Goal: Task Accomplishment & Management: Manage account settings

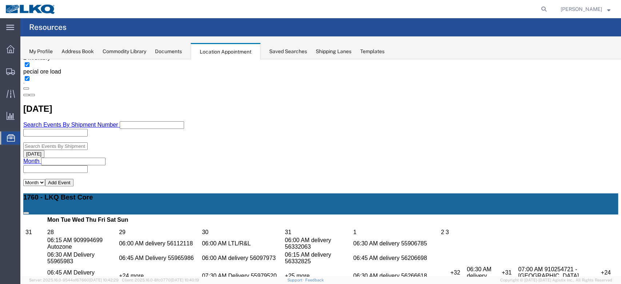
scroll to position [146, 0]
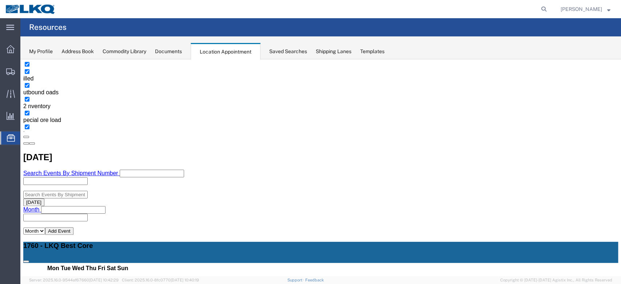
select select "100"
select select "1"
select select
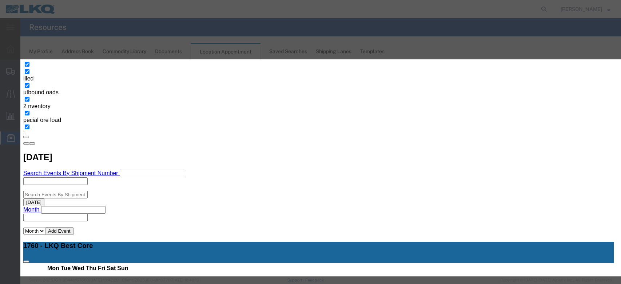
scroll to position [73, 0]
type input "de"
select select "40"
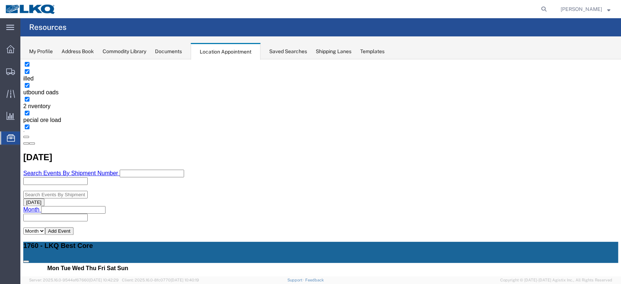
scroll to position [0, 0]
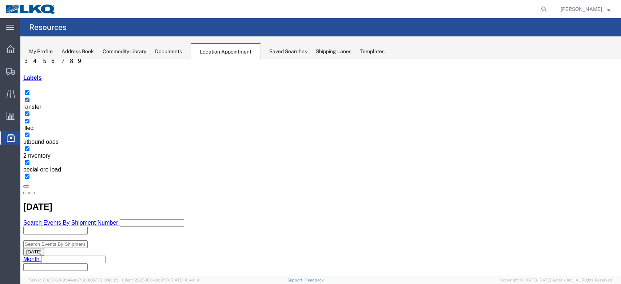
scroll to position [97, 0]
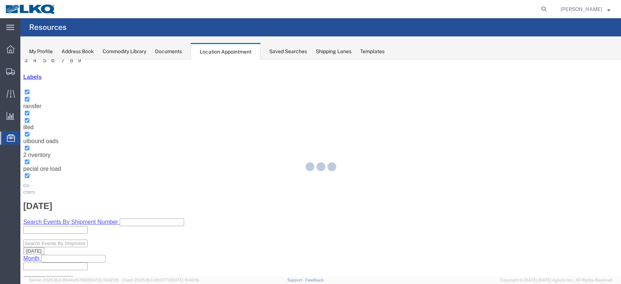
select select "100"
select select "1"
select select
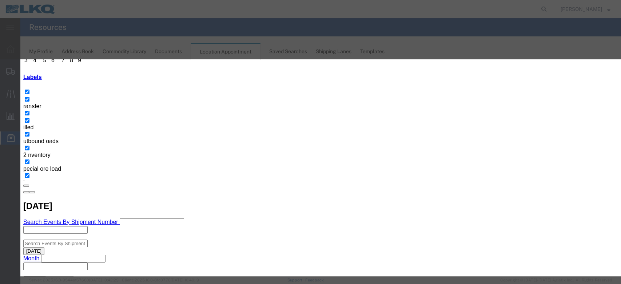
scroll to position [73, 0]
type input "de"
select select "40"
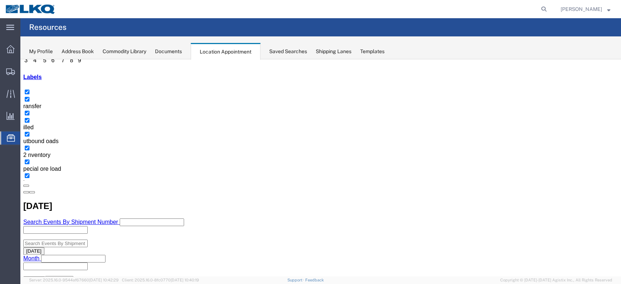
scroll to position [0, 0]
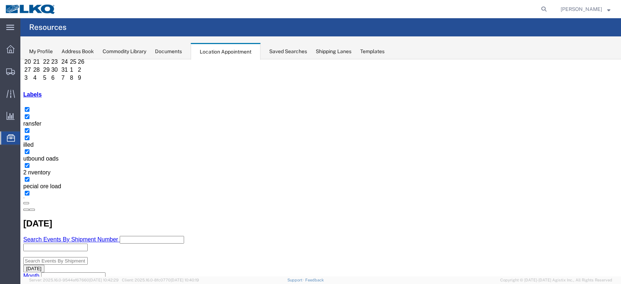
scroll to position [146, 0]
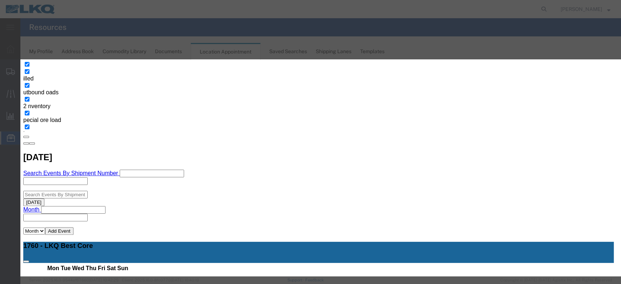
scroll to position [73, 0]
drag, startPoint x: 431, startPoint y: 81, endPoint x: 350, endPoint y: 97, distance: 83.2
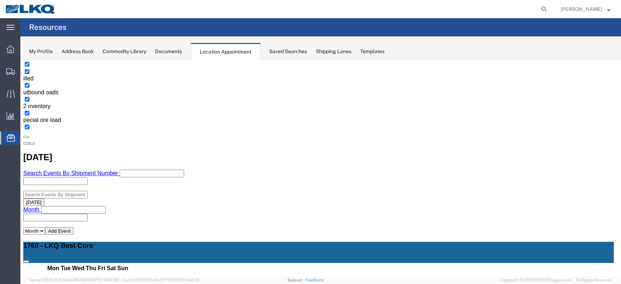
scroll to position [69, 0]
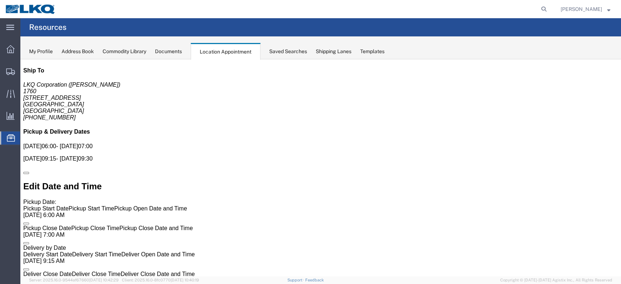
scroll to position [0, 0]
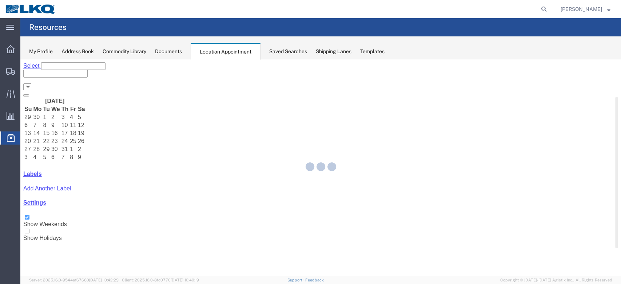
select select "27634"
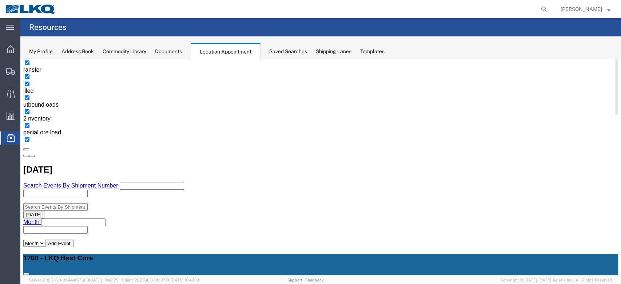
scroll to position [194, 0]
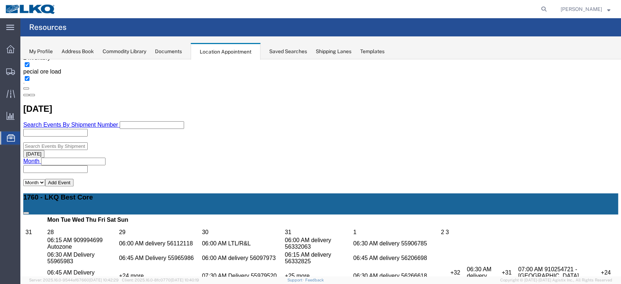
select select "1"
select select
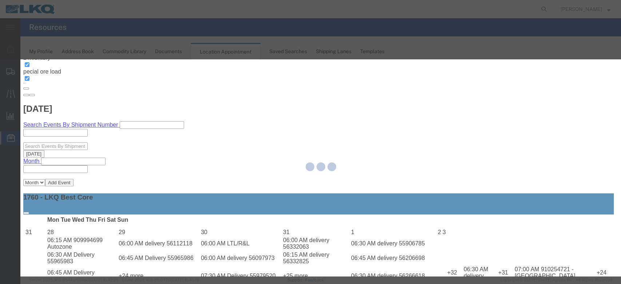
select select
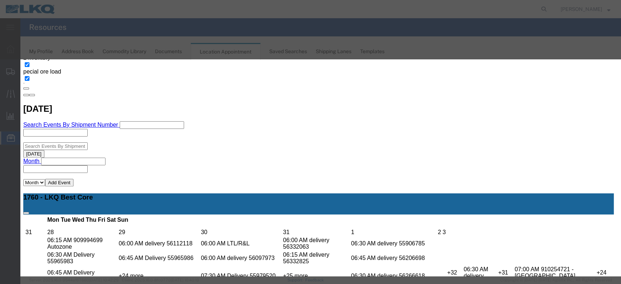
scroll to position [73, 0]
type input "m"
select select "24"
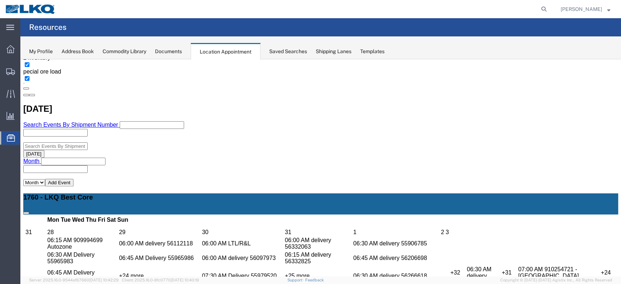
scroll to position [0, 0]
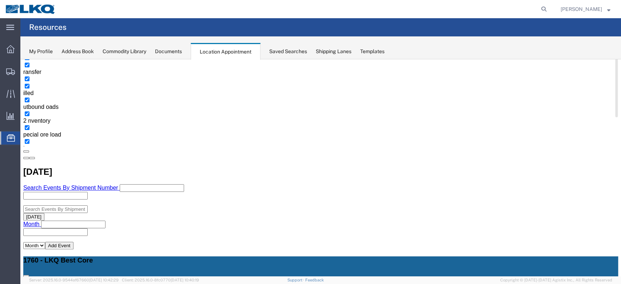
scroll to position [146, 0]
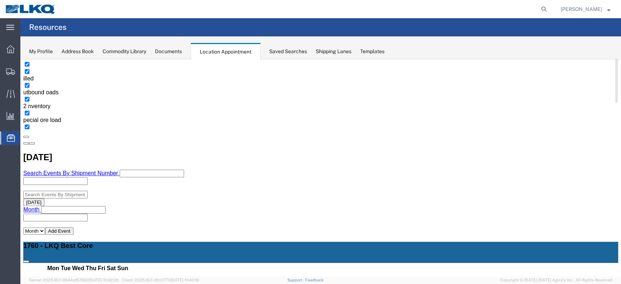
drag, startPoint x: 236, startPoint y: 158, endPoint x: 248, endPoint y: 159, distance: 12.1
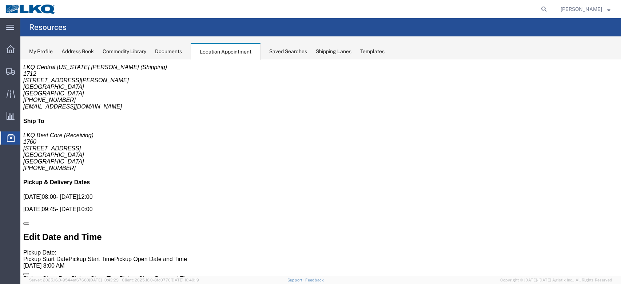
scroll to position [0, 0]
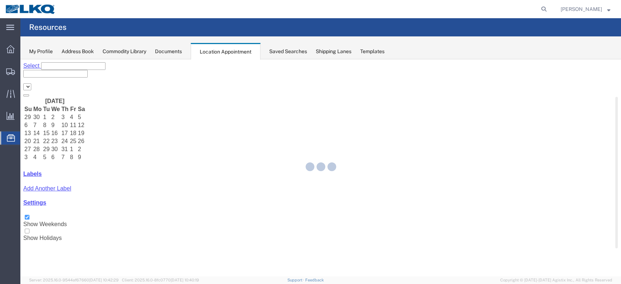
select select "27634"
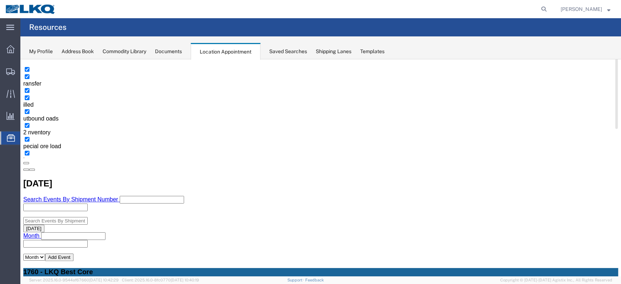
scroll to position [146, 0]
